Goal: Find specific page/section: Locate a particular part of the current website

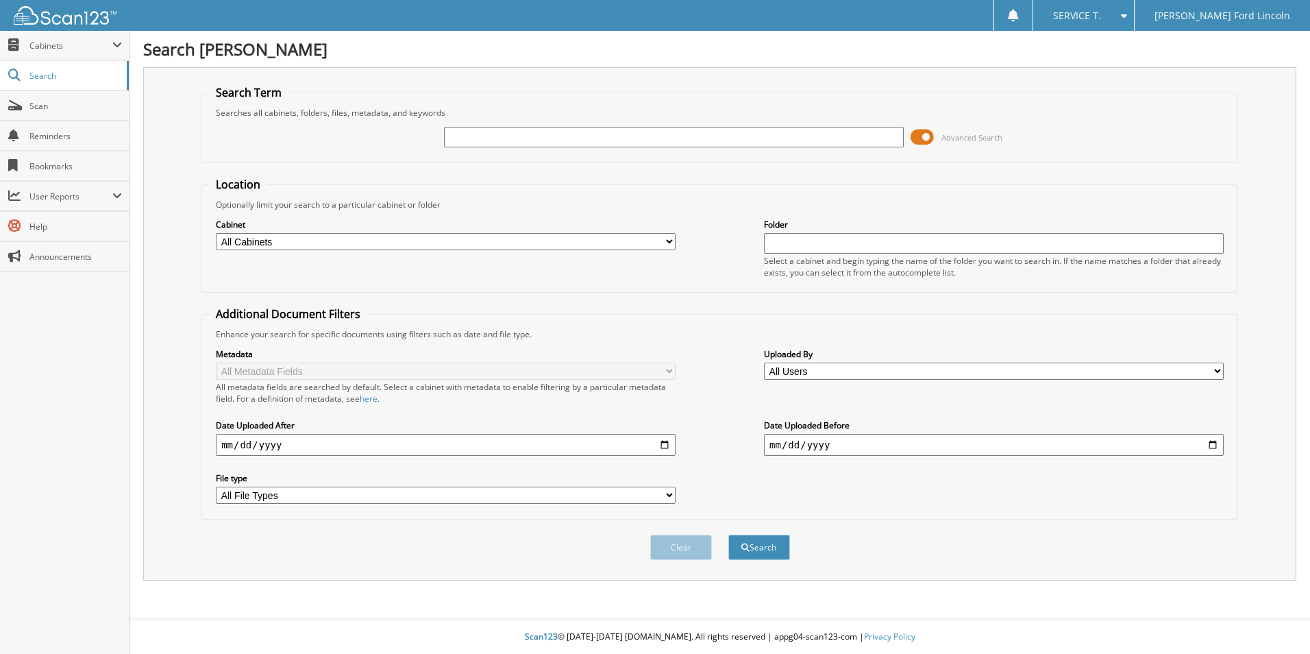
click at [559, 137] on input "text" at bounding box center [674, 137] width 460 height 21
type input "282369"
click at [728, 534] on button "Search" at bounding box center [759, 546] width 62 height 25
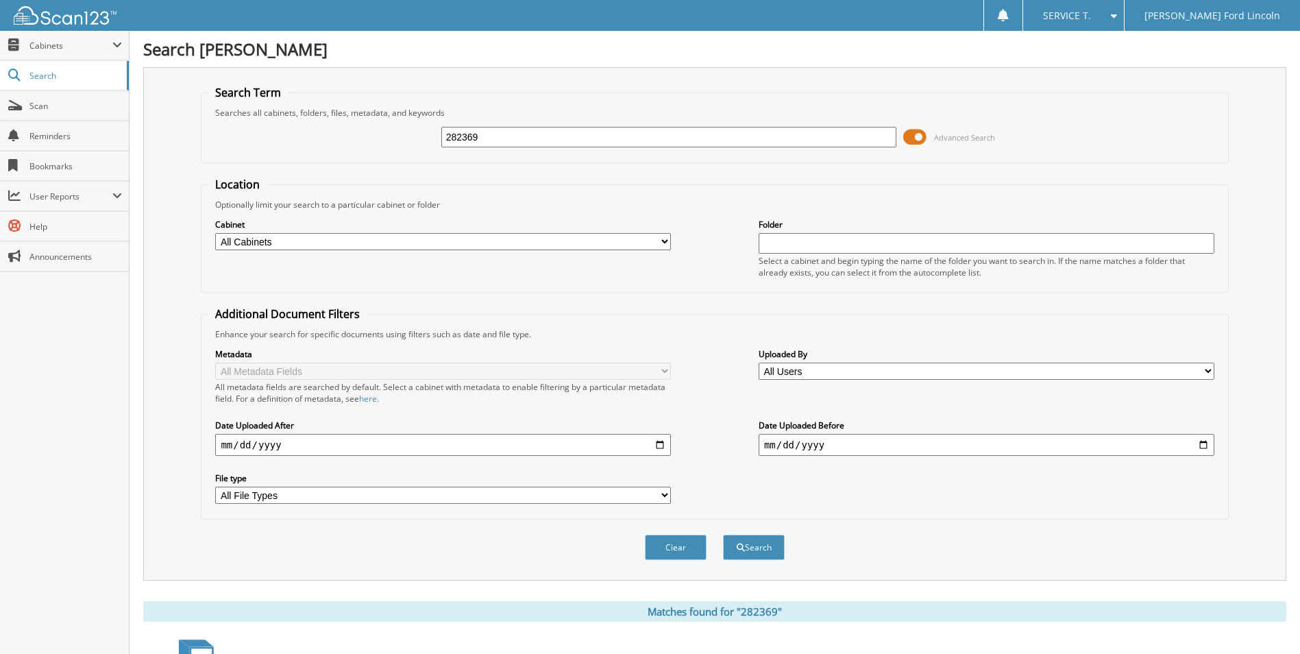
scroll to position [196, 0]
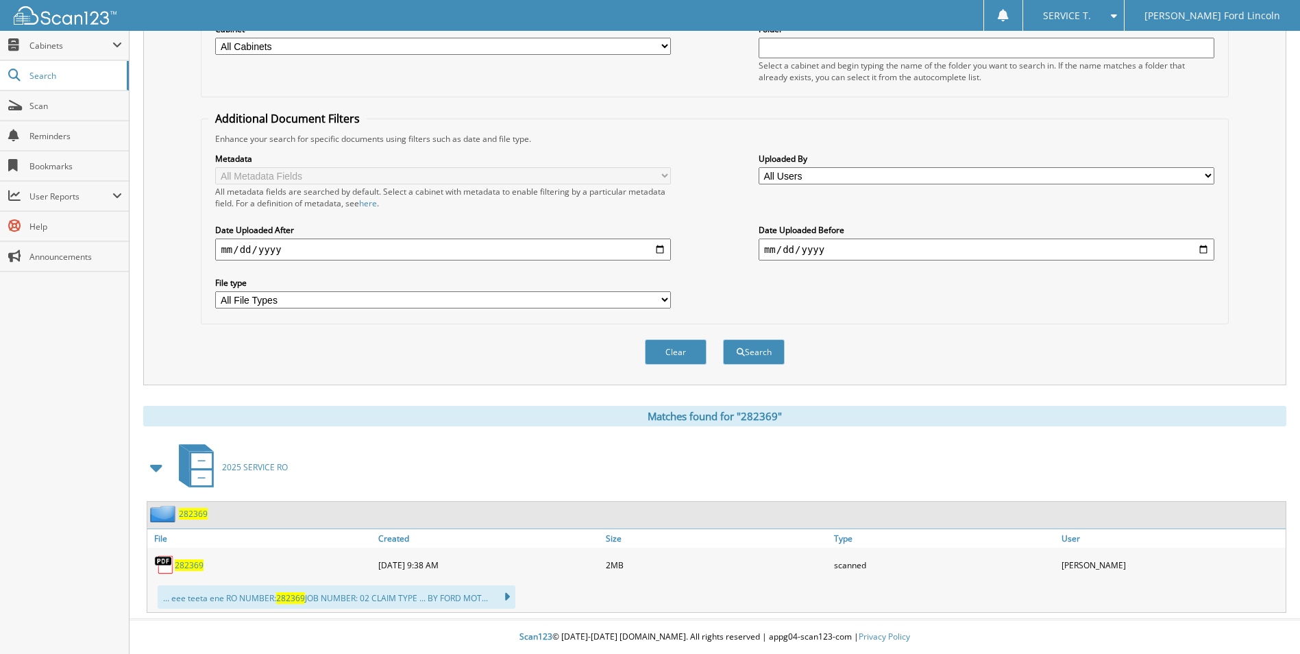
click at [187, 567] on span "282369" at bounding box center [189, 565] width 29 height 12
